Goal: Use online tool/utility: Utilize a website feature to perform a specific function

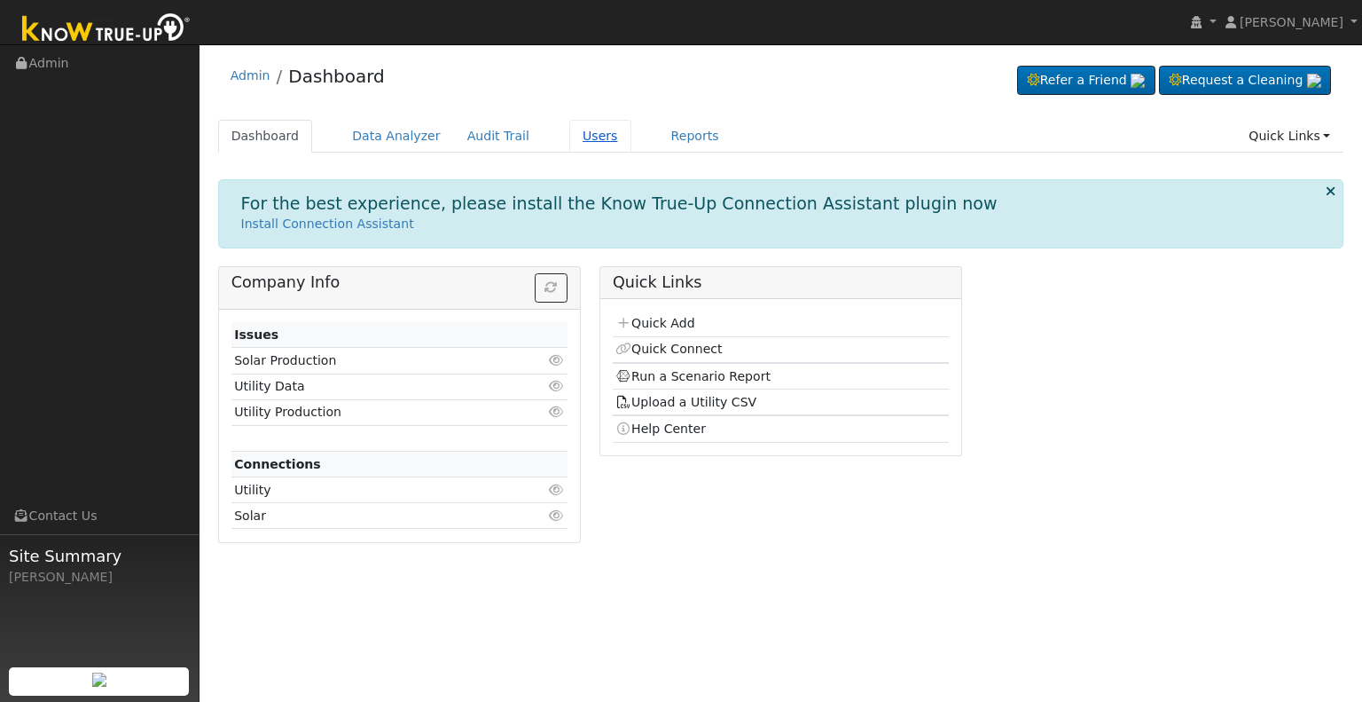
click at [569, 137] on link "Users" at bounding box center [600, 136] width 62 height 33
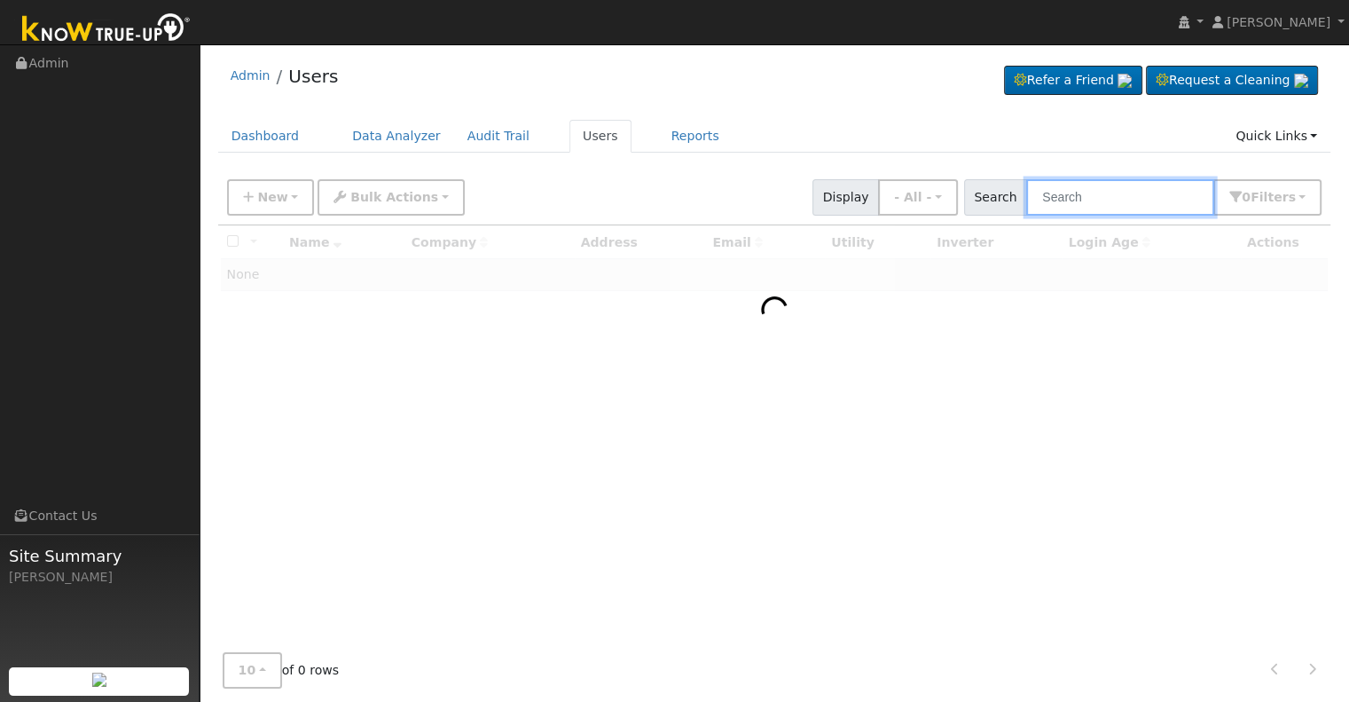
click at [1096, 201] on input "text" at bounding box center [1120, 197] width 188 height 36
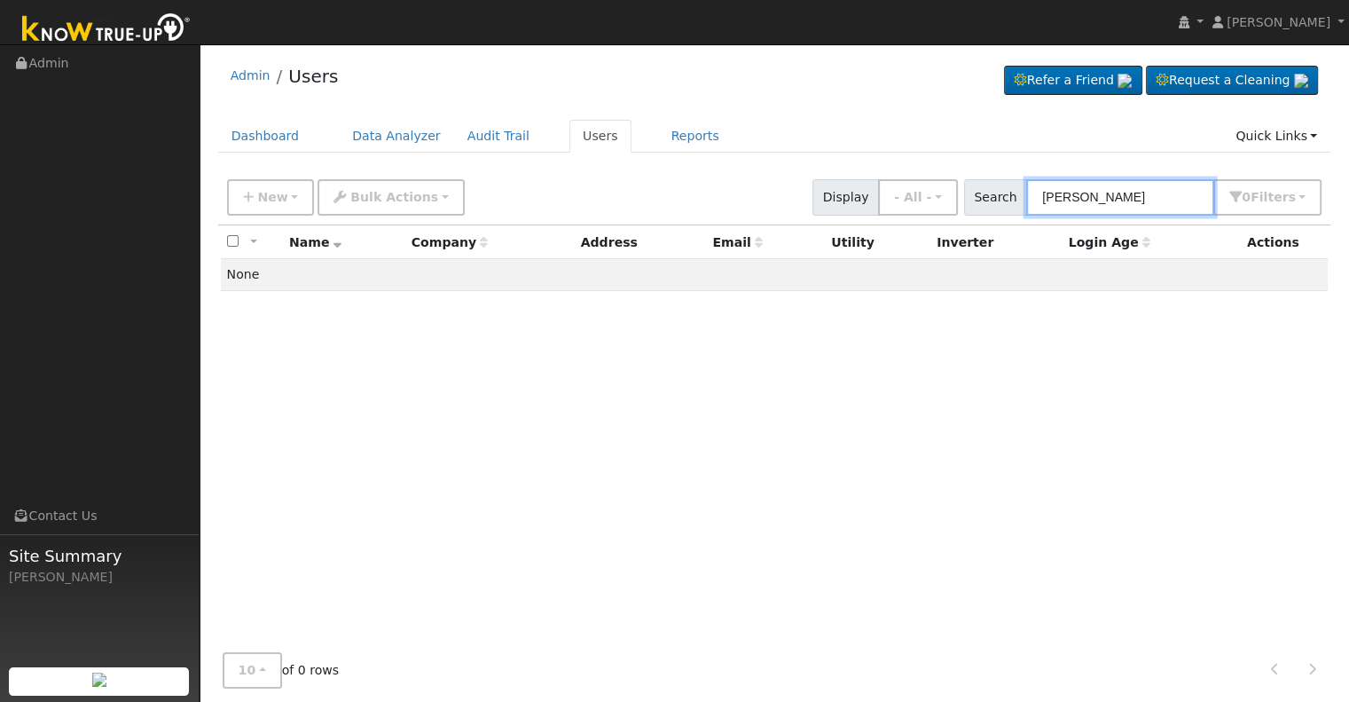
drag, startPoint x: 1096, startPoint y: 196, endPoint x: 1007, endPoint y: 202, distance: 89.8
click at [1007, 202] on div "Search matthew garrett 0 Filter s My accounts Role Show - All - Show Leads Admi…" at bounding box center [1143, 197] width 358 height 36
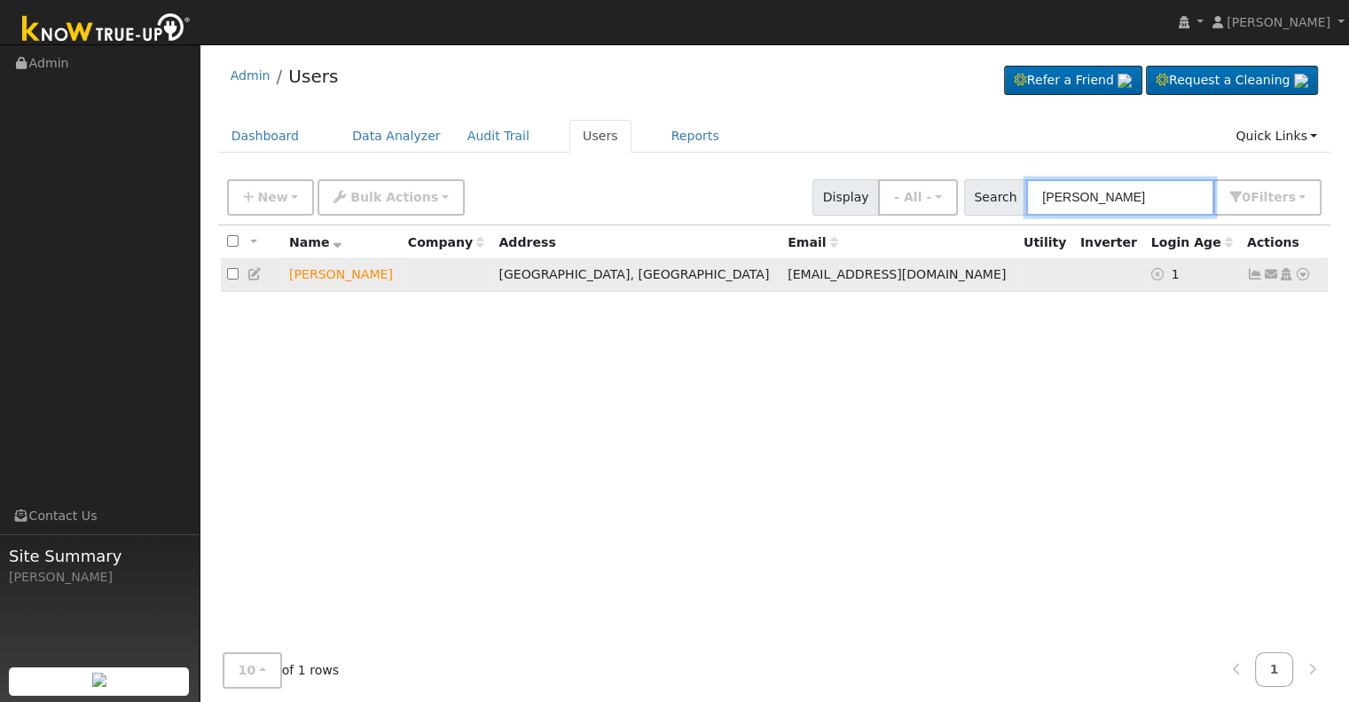
type input "michael garrett"
click at [1301, 276] on icon at bounding box center [1303, 274] width 16 height 12
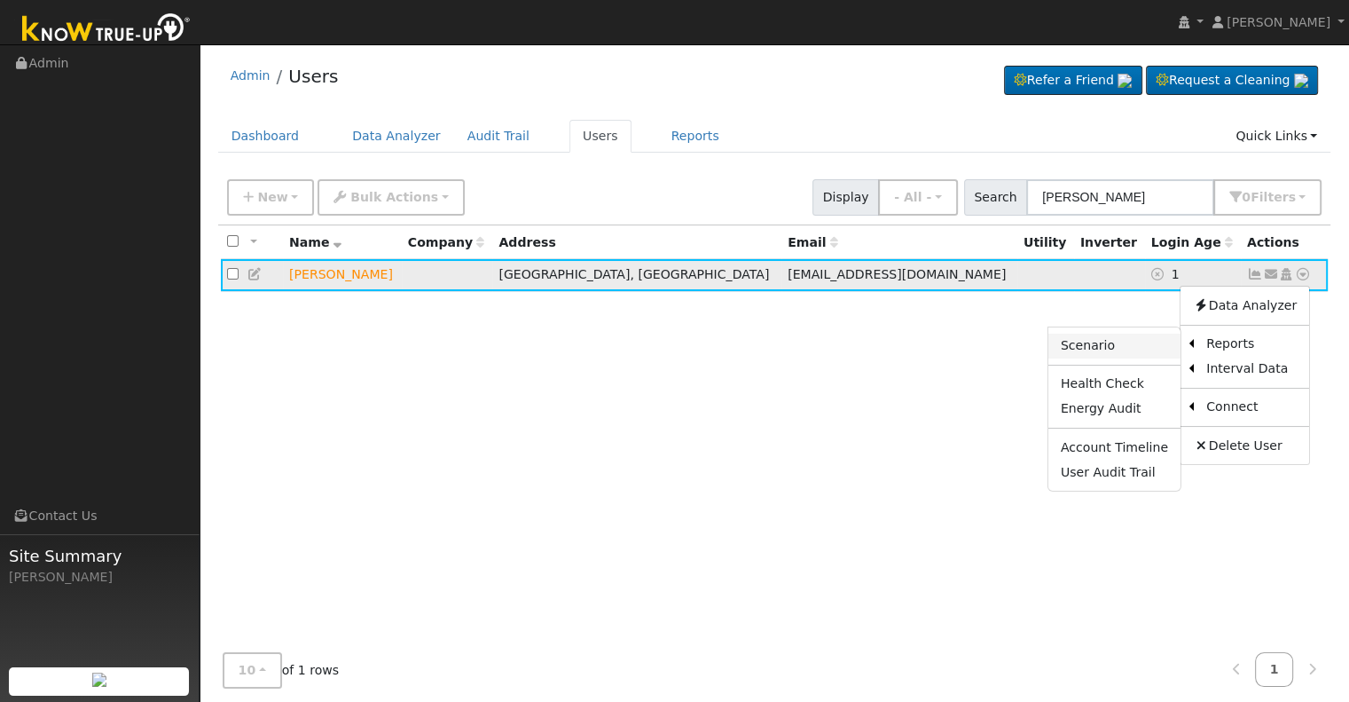
click at [1119, 344] on link "Scenario" at bounding box center [1114, 345] width 132 height 25
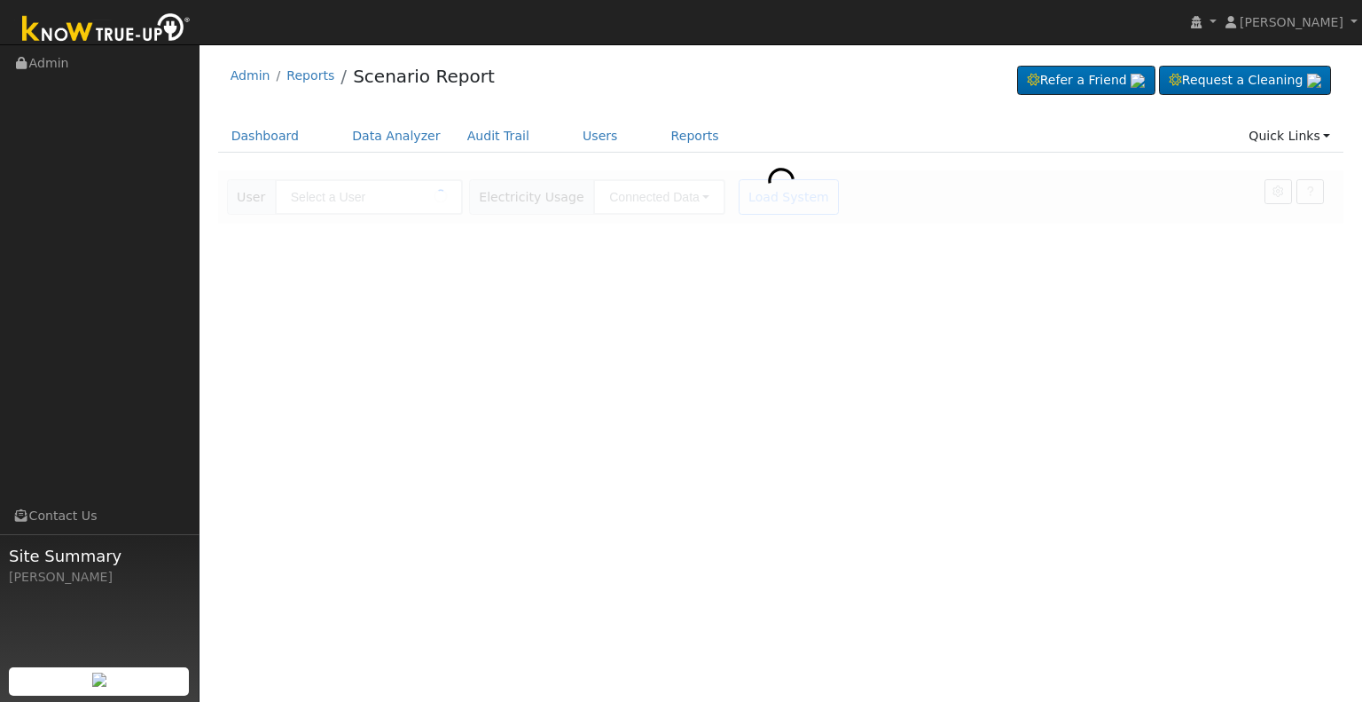
type input "[PERSON_NAME]"
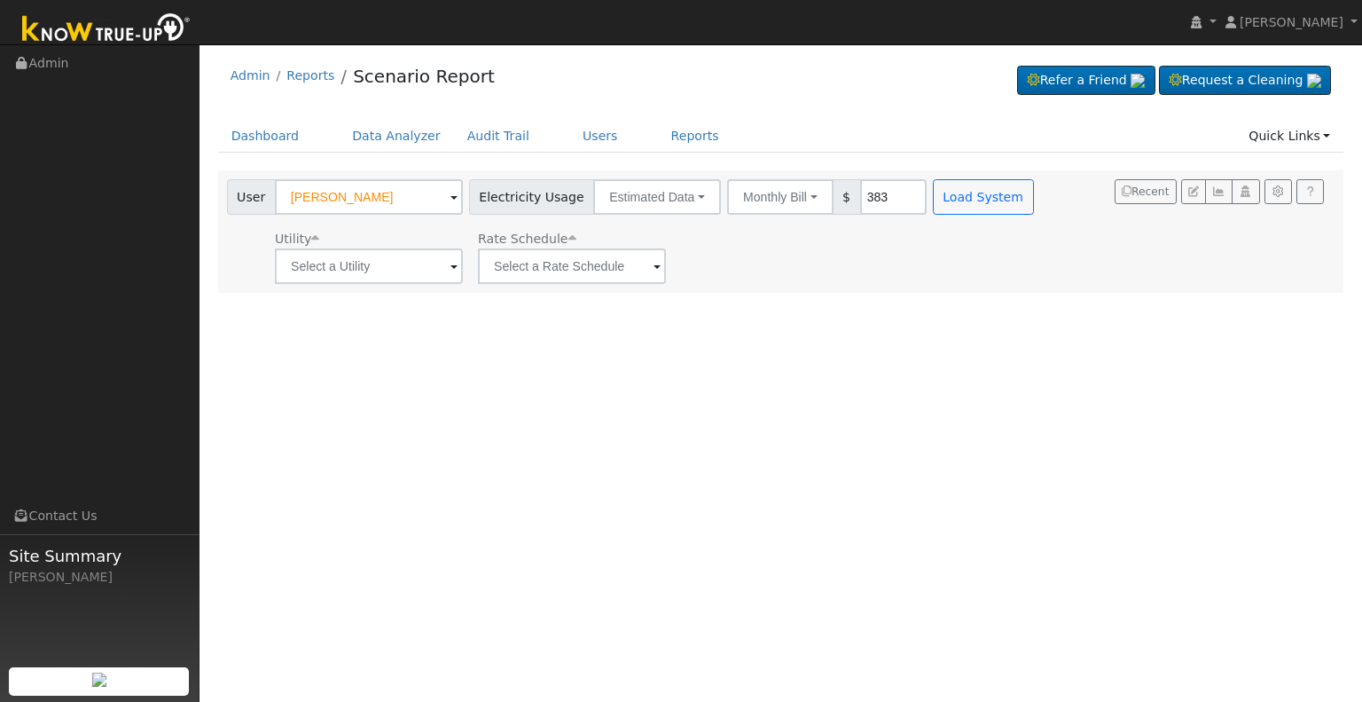
click at [451, 265] on span at bounding box center [454, 267] width 7 height 20
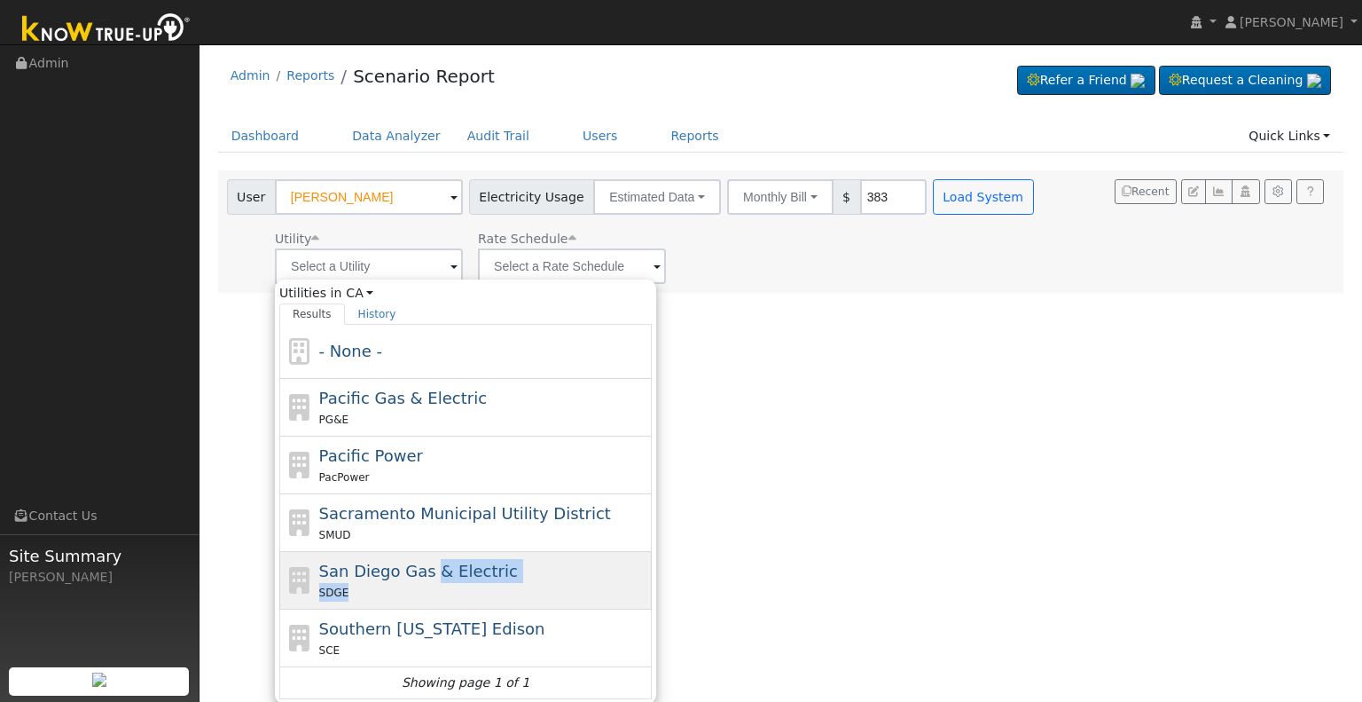
drag, startPoint x: 419, startPoint y: 588, endPoint x: 424, endPoint y: 556, distance: 32.2
click at [424, 559] on div "San Diego Gas & Electric SDGE" at bounding box center [483, 580] width 329 height 43
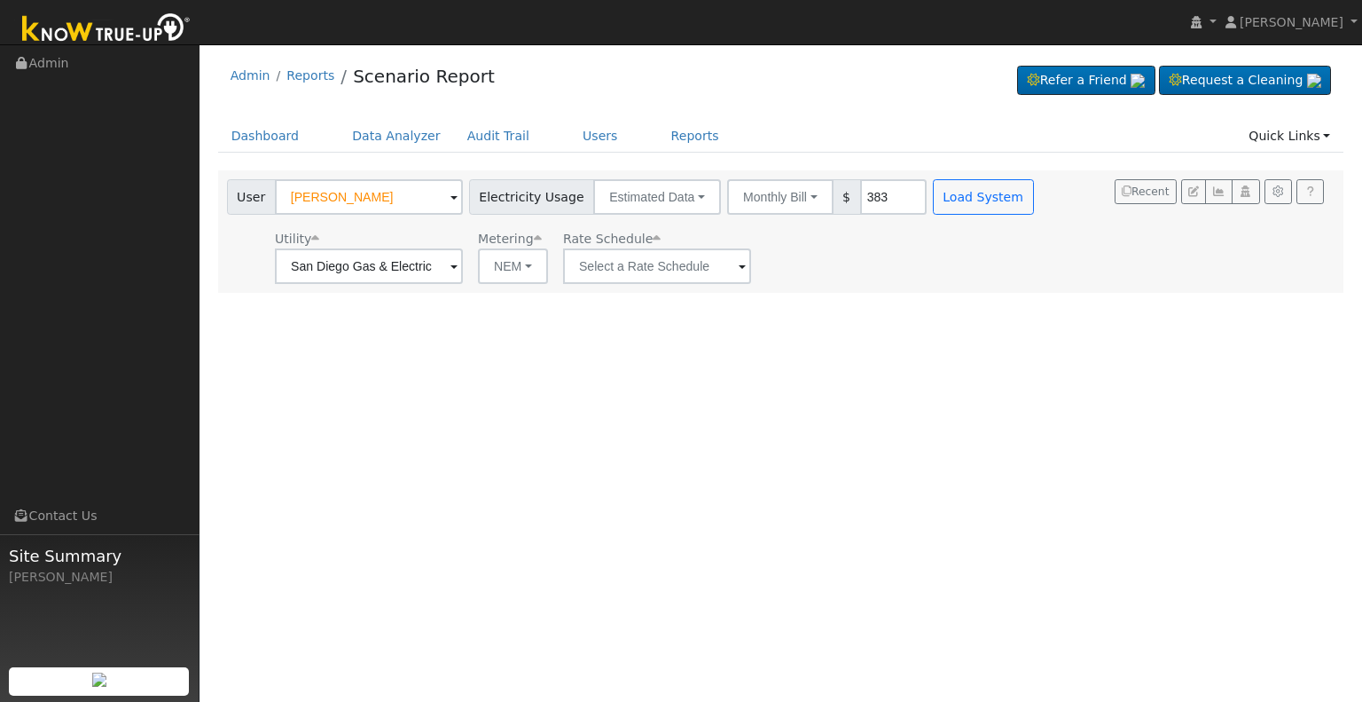
click at [454, 264] on span at bounding box center [454, 267] width 7 height 20
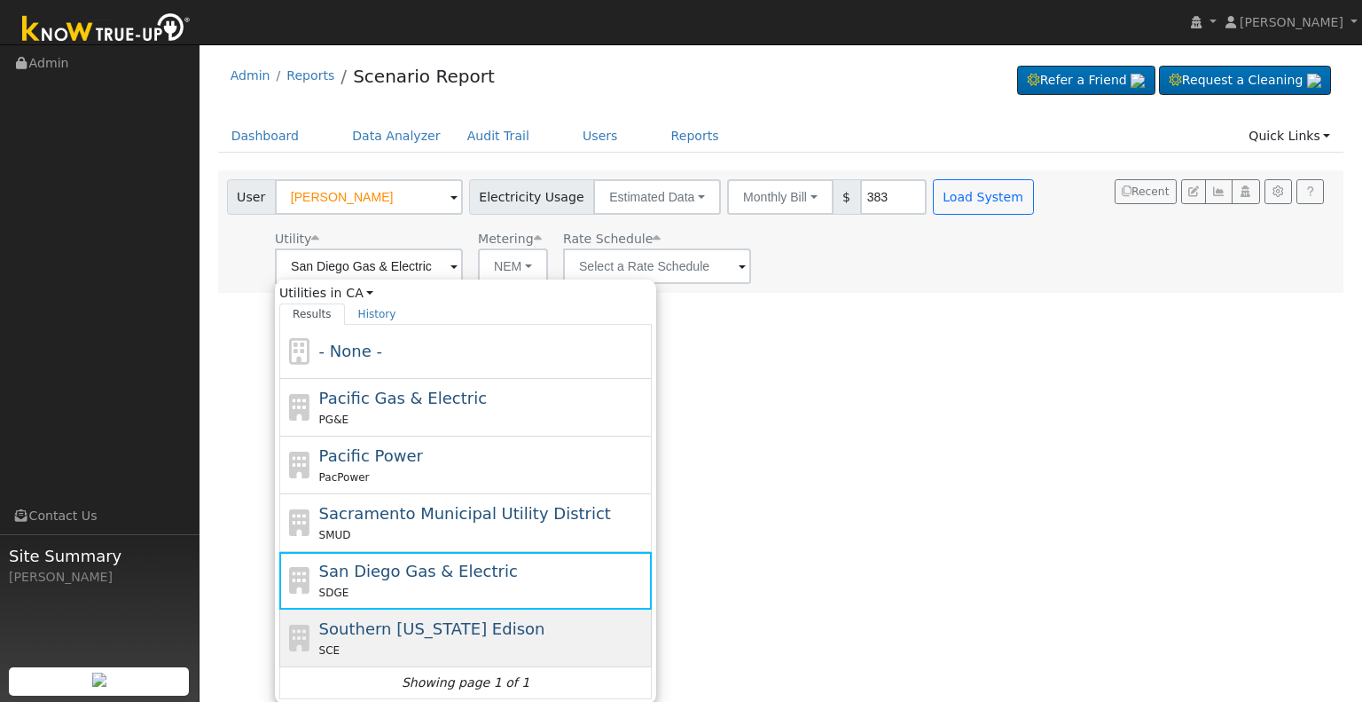
click at [405, 627] on span "Southern [US_STATE] Edison" at bounding box center [432, 628] width 226 height 19
type input "Southern [US_STATE] Edison"
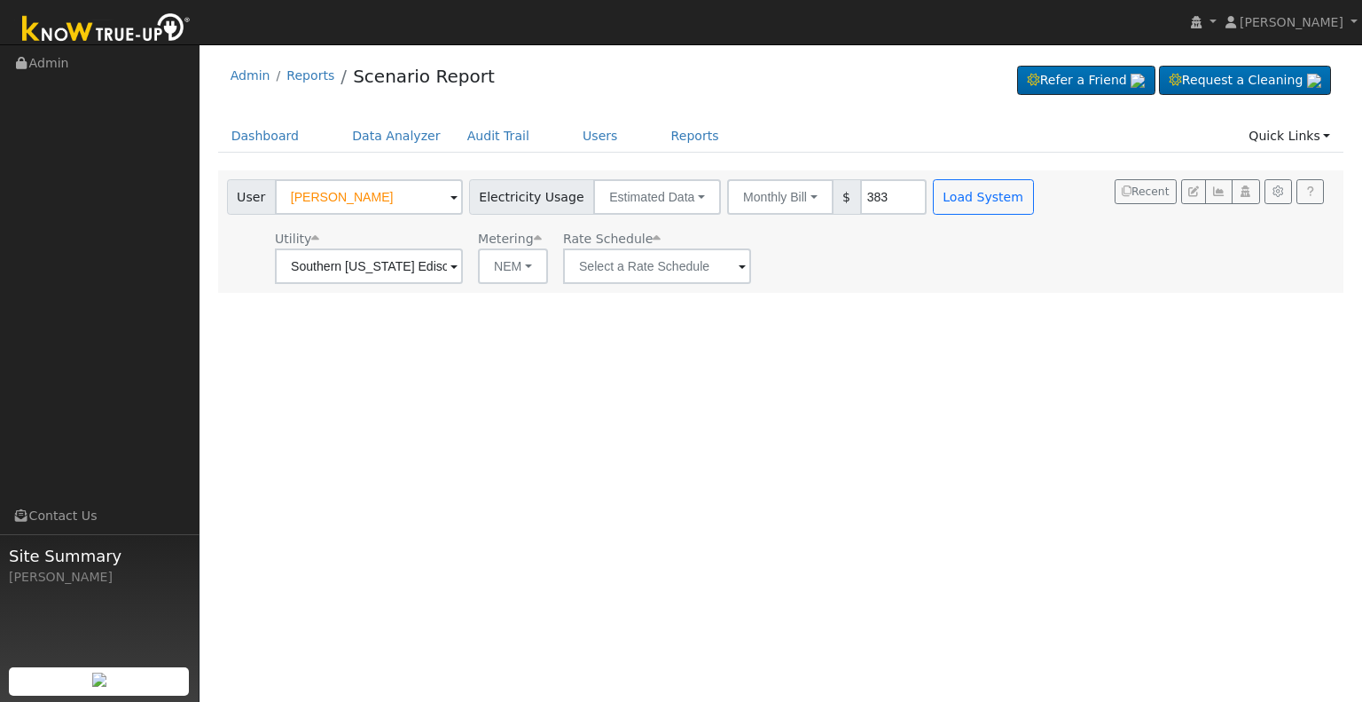
click at [458, 267] on span at bounding box center [454, 267] width 7 height 20
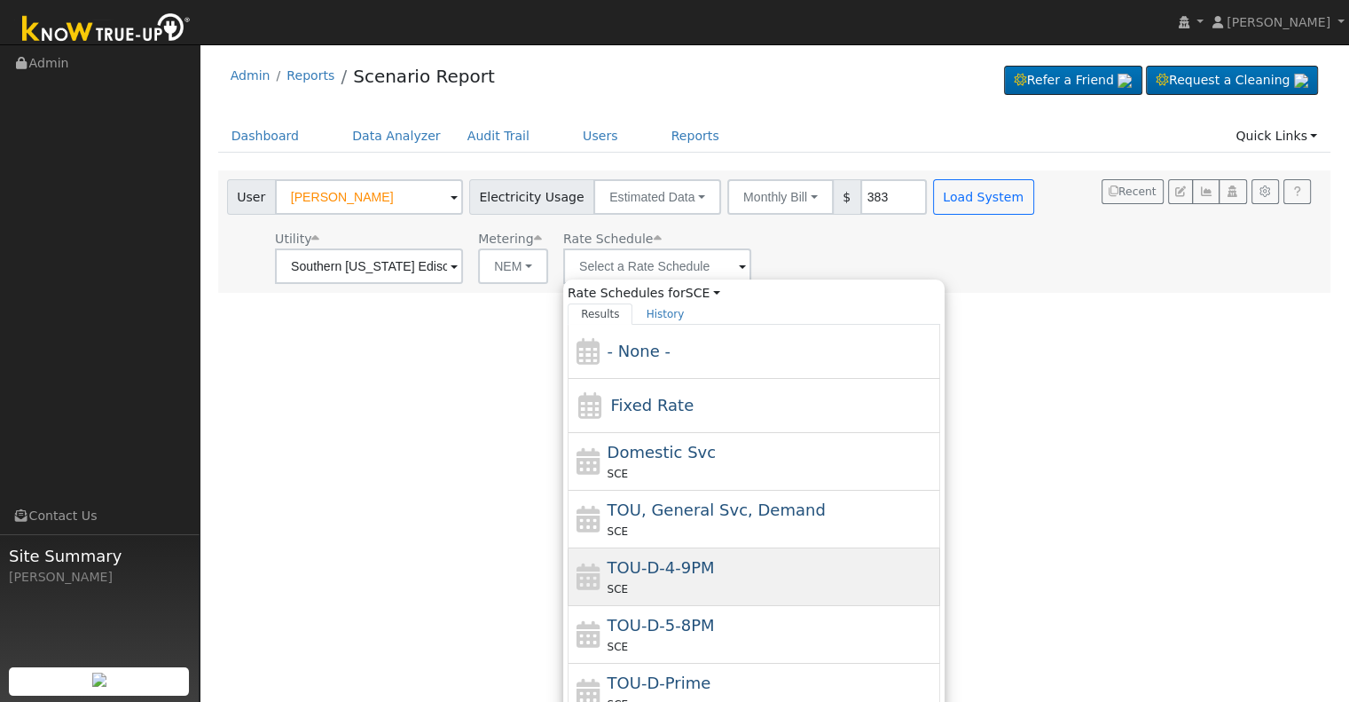
click at [750, 570] on div "TOU-D-4-9PM SCE" at bounding box center [772, 576] width 329 height 43
type input "TOU-D-4-9PM"
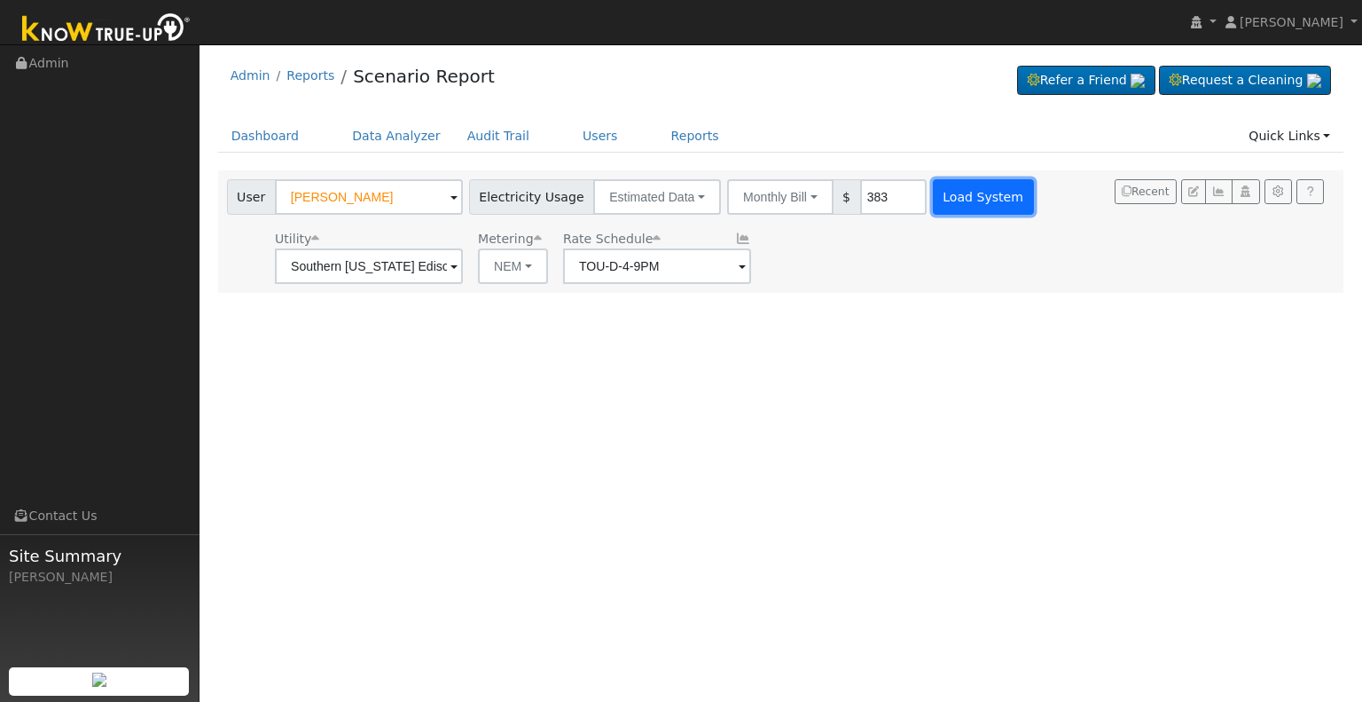
click at [939, 200] on button "Load System" at bounding box center [983, 196] width 101 height 35
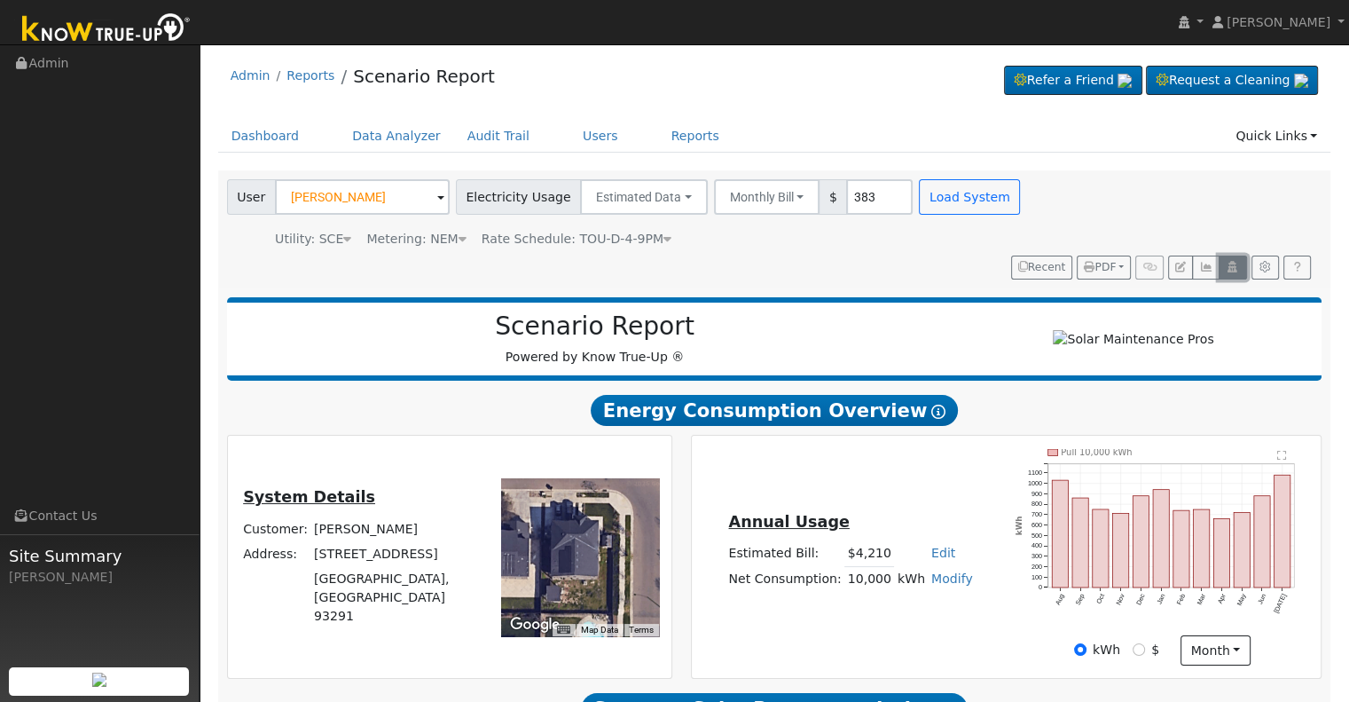
click at [1233, 262] on icon "button" at bounding box center [1232, 267] width 13 height 11
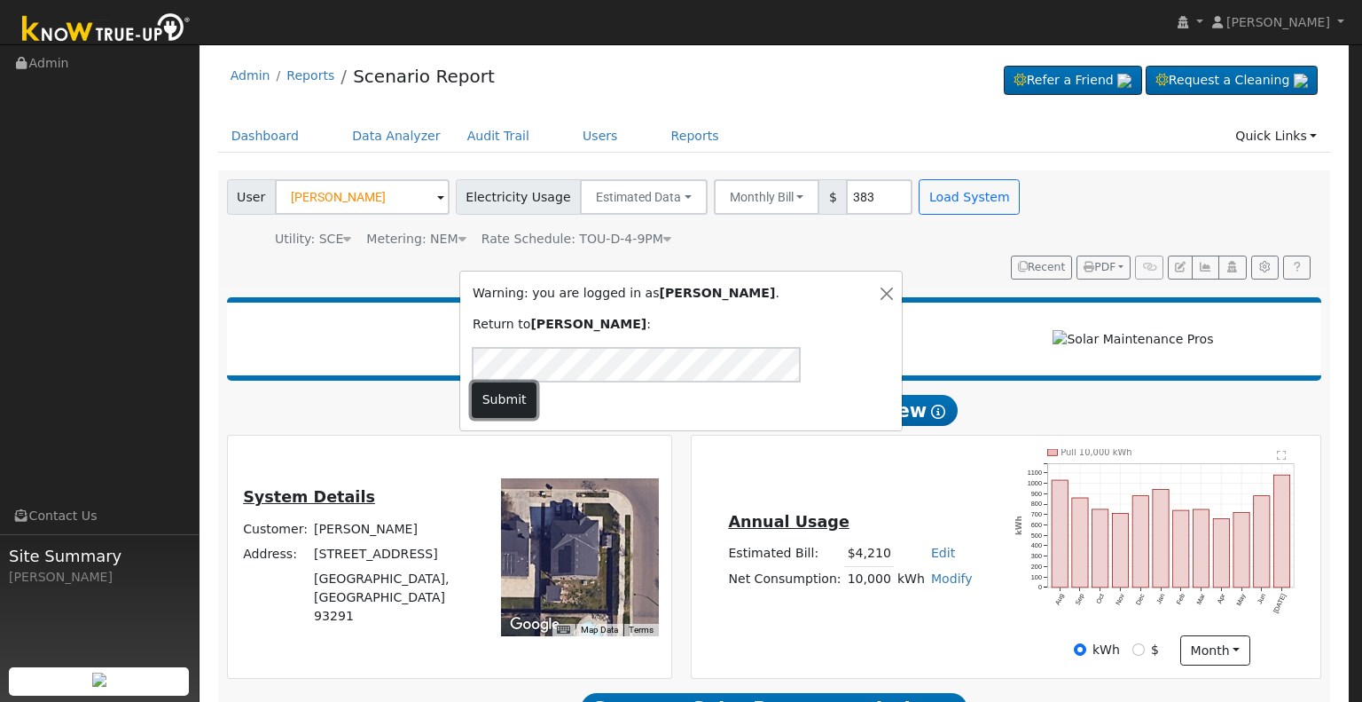
click at [537, 386] on button "Submit" at bounding box center [504, 399] width 65 height 35
